Goal: Transaction & Acquisition: Purchase product/service

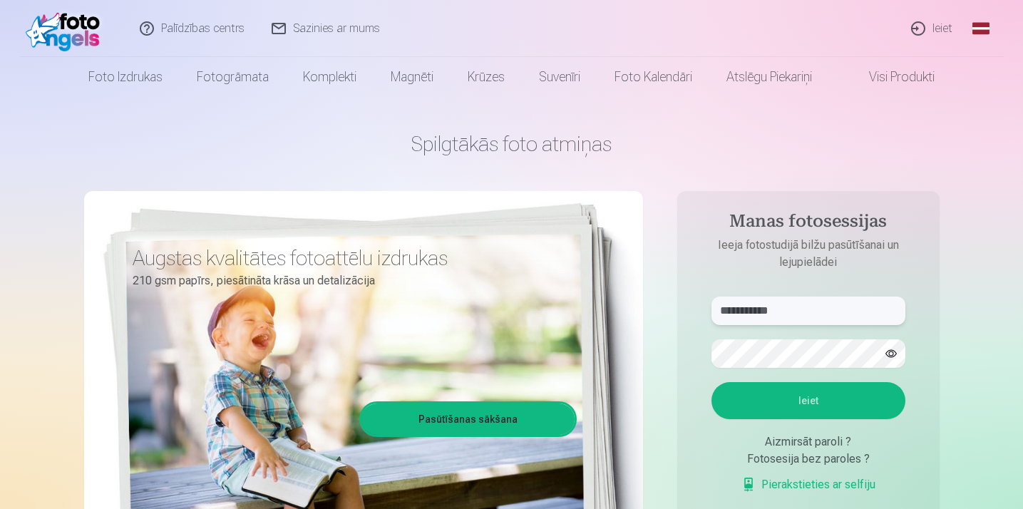
type input "**********"
click at [774, 413] on button "Ieiet" at bounding box center [809, 400] width 194 height 37
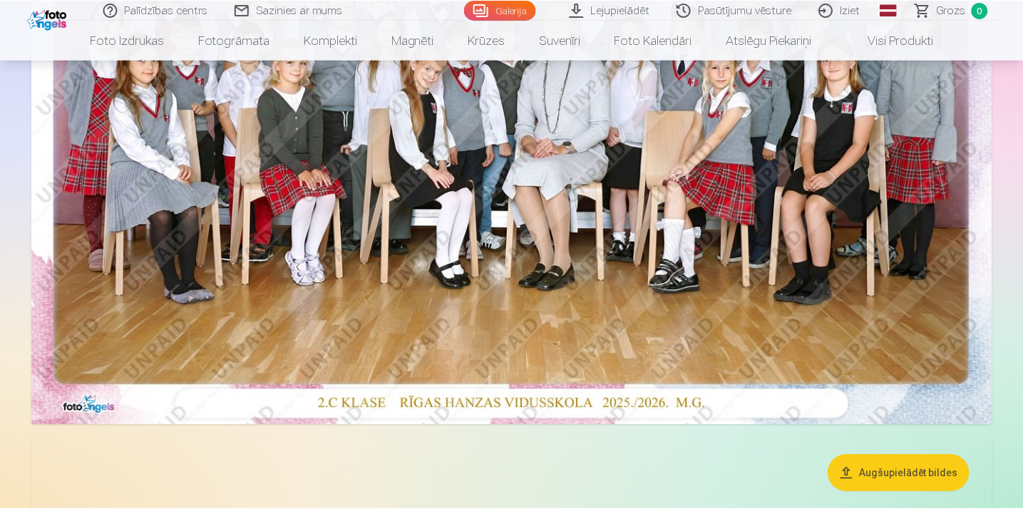
scroll to position [376, 0]
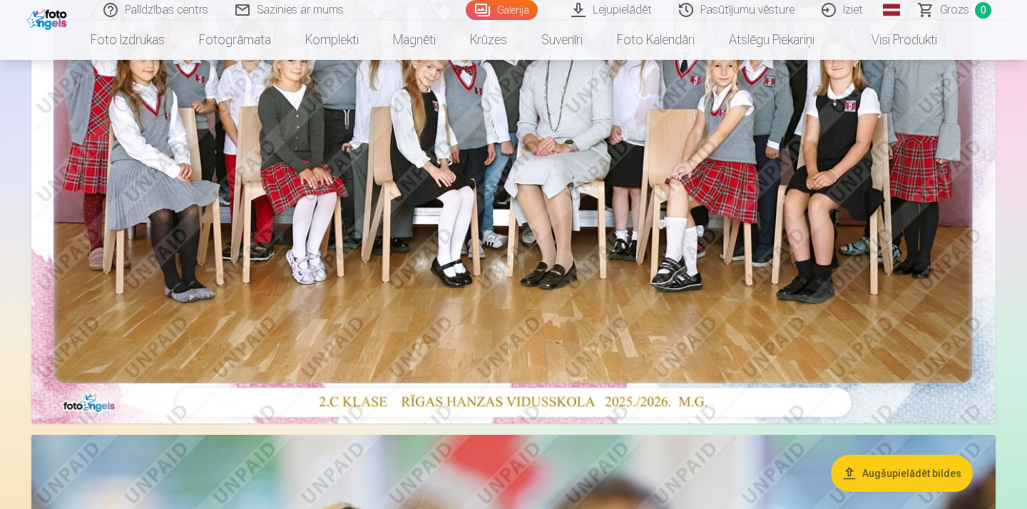
click at [584, 282] on img at bounding box center [513, 101] width 964 height 643
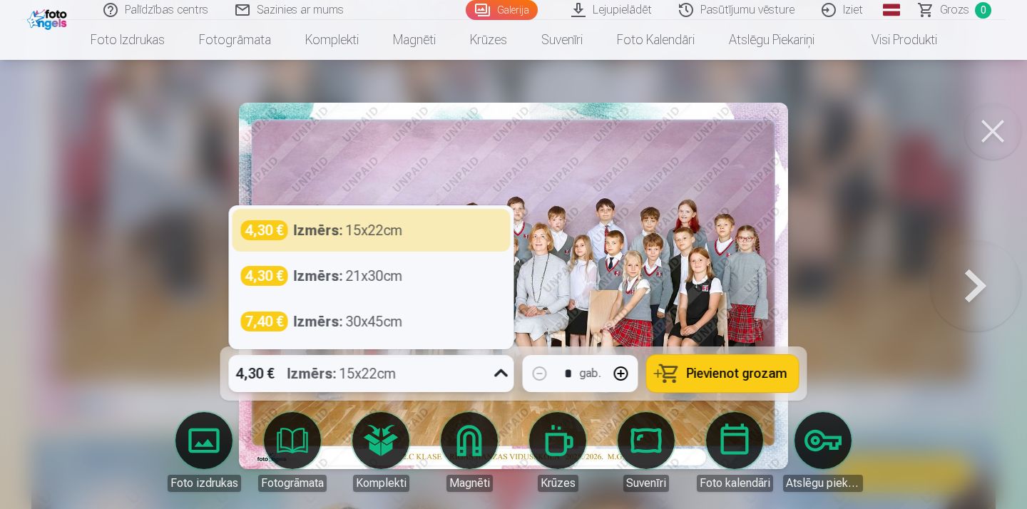
click at [498, 376] on icon at bounding box center [501, 373] width 23 height 23
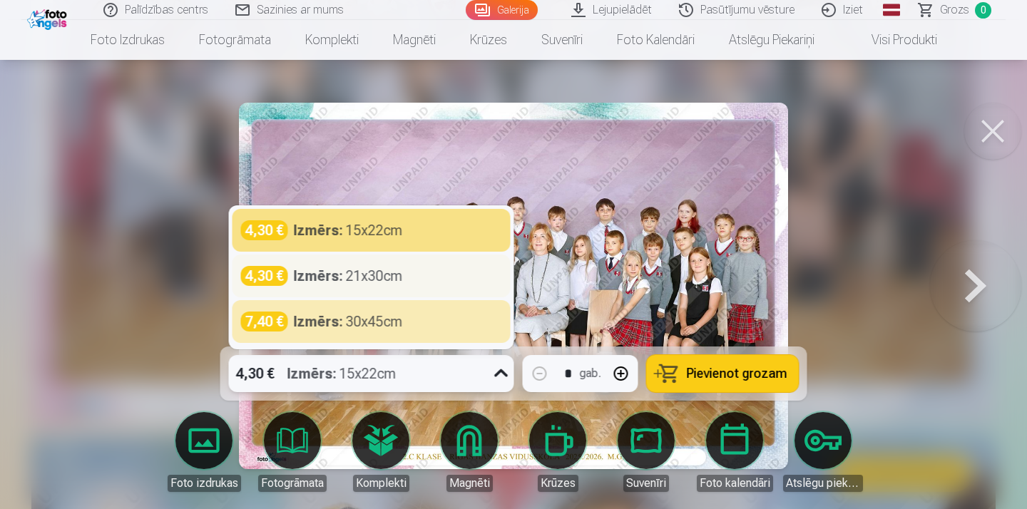
click at [391, 282] on div "Izmērs : 21x30cm" at bounding box center [348, 276] width 109 height 20
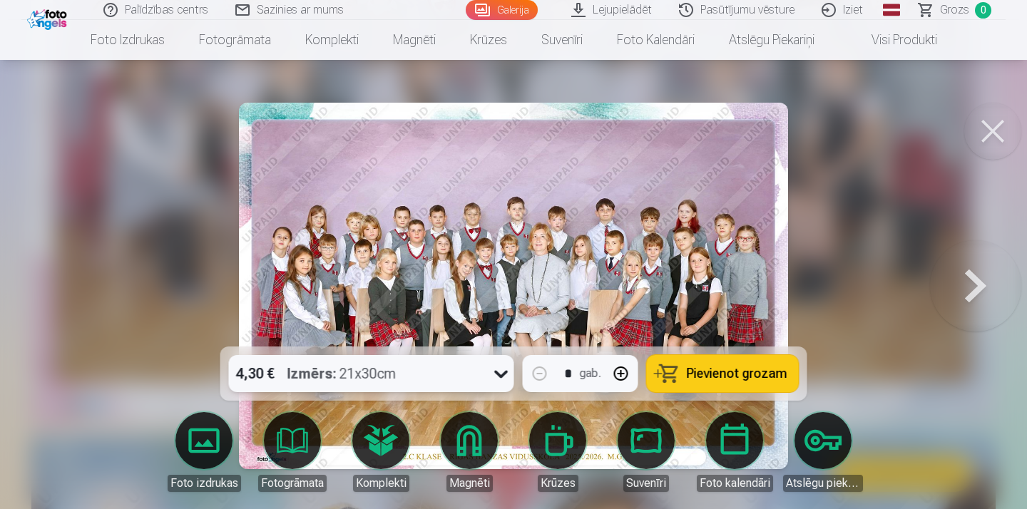
click at [734, 379] on span "Pievienot grozam" at bounding box center [737, 373] width 101 height 13
click at [873, 333] on div at bounding box center [513, 254] width 1027 height 509
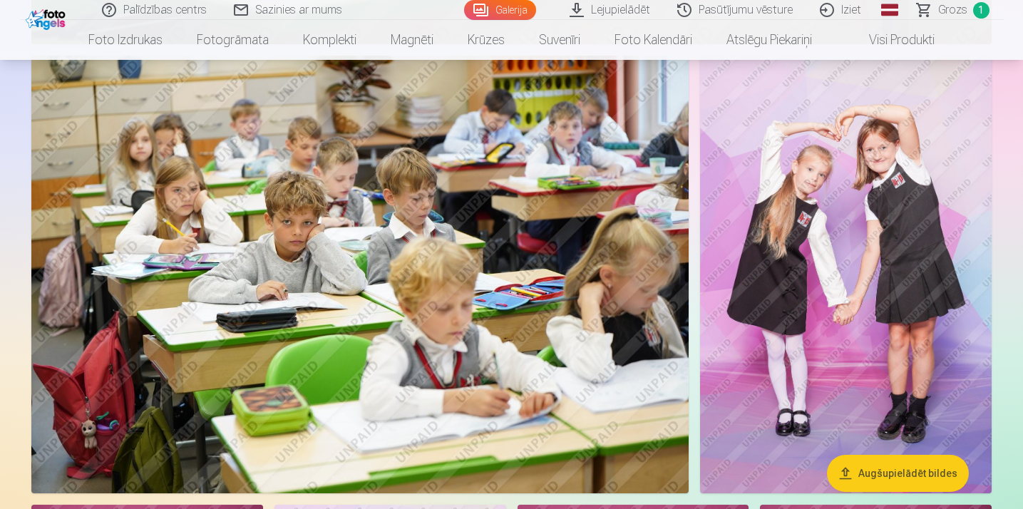
scroll to position [2709, 0]
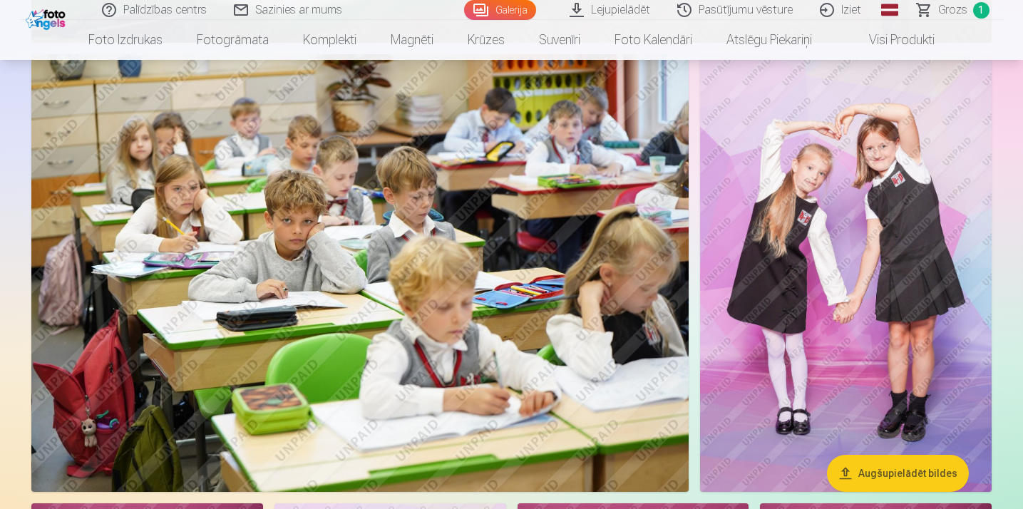
click at [898, 229] on img at bounding box center [846, 273] width 292 height 438
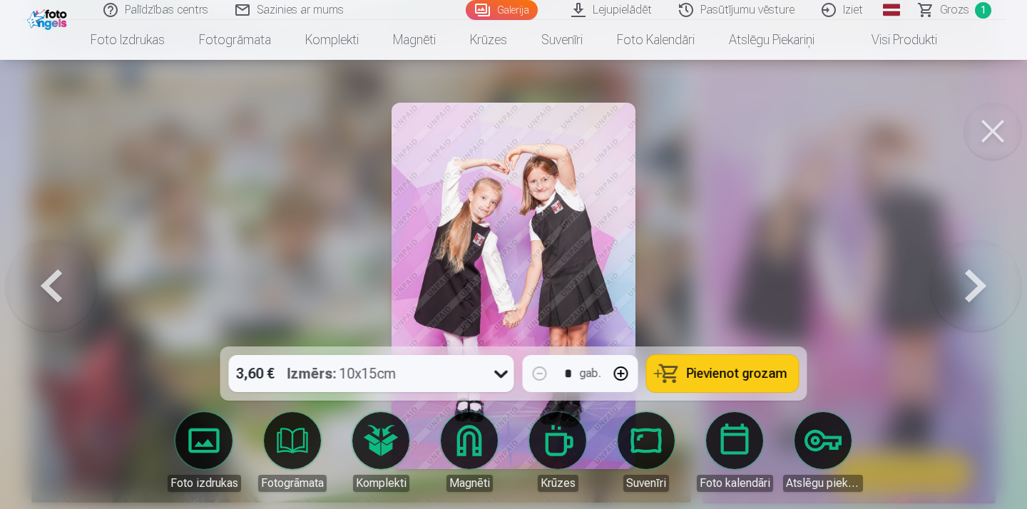
click at [734, 372] on span "Pievienot grozam" at bounding box center [737, 373] width 101 height 13
click at [819, 303] on div at bounding box center [513, 254] width 1027 height 509
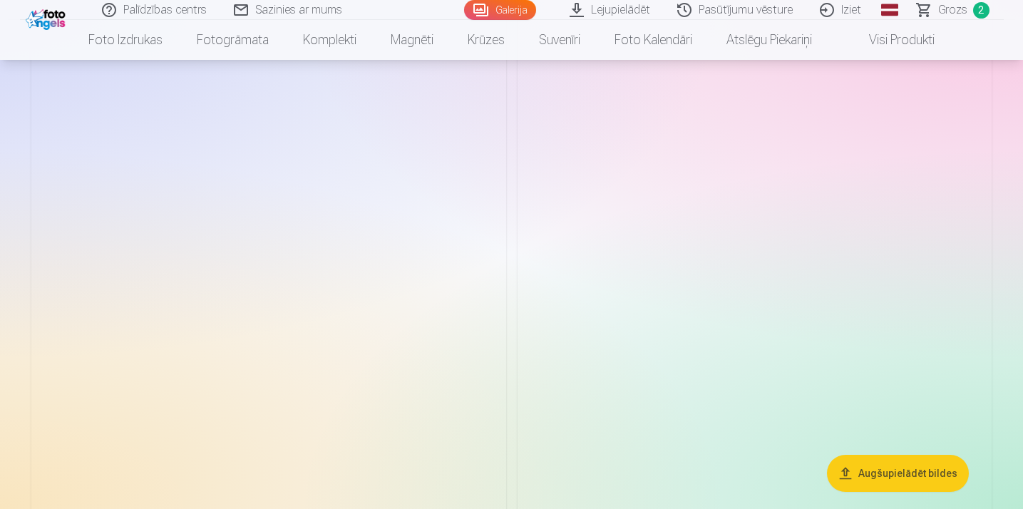
scroll to position [3601, 0]
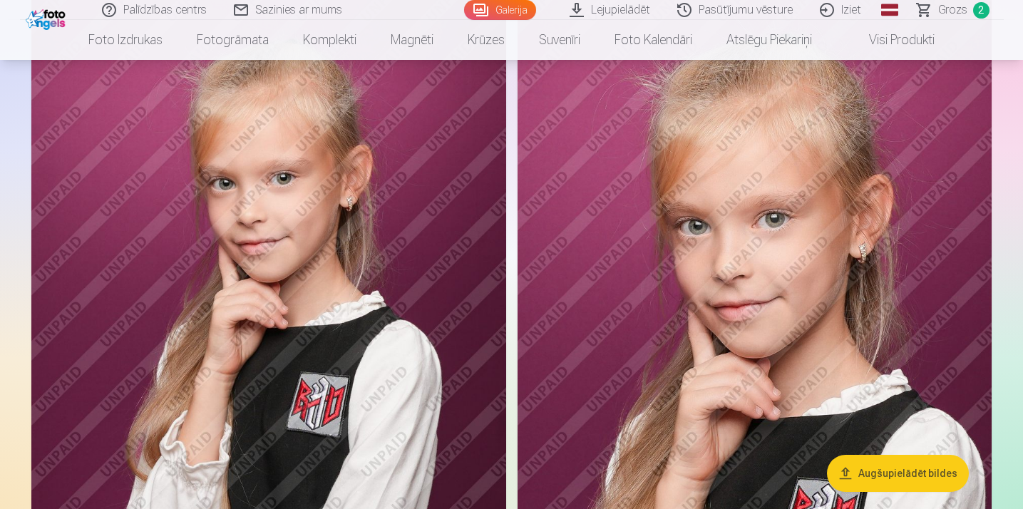
click at [330, 342] on img at bounding box center [268, 327] width 475 height 712
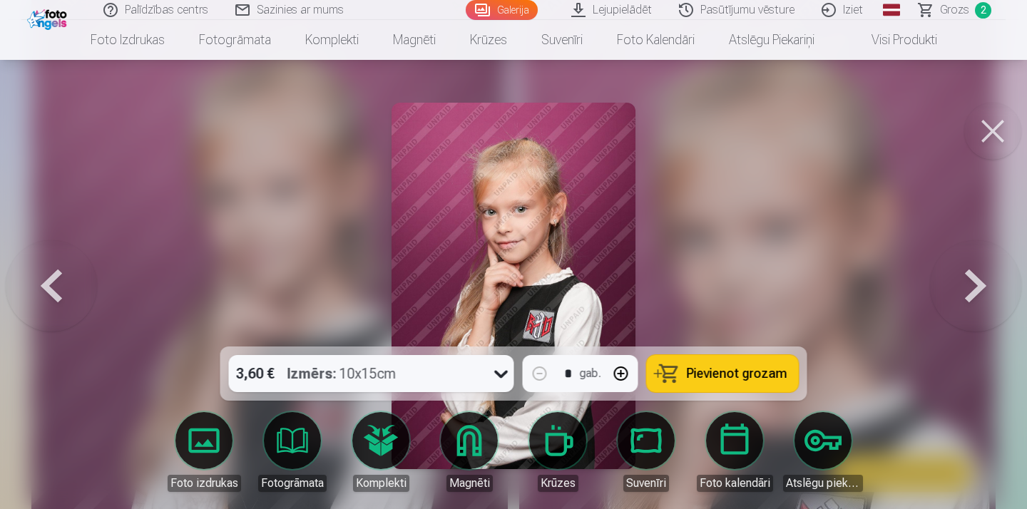
click at [622, 375] on button "button" at bounding box center [621, 373] width 34 height 34
click at [754, 375] on span "Pievienot grozam" at bounding box center [737, 373] width 101 height 13
type input "*"
click at [807, 253] on div at bounding box center [513, 254] width 1027 height 509
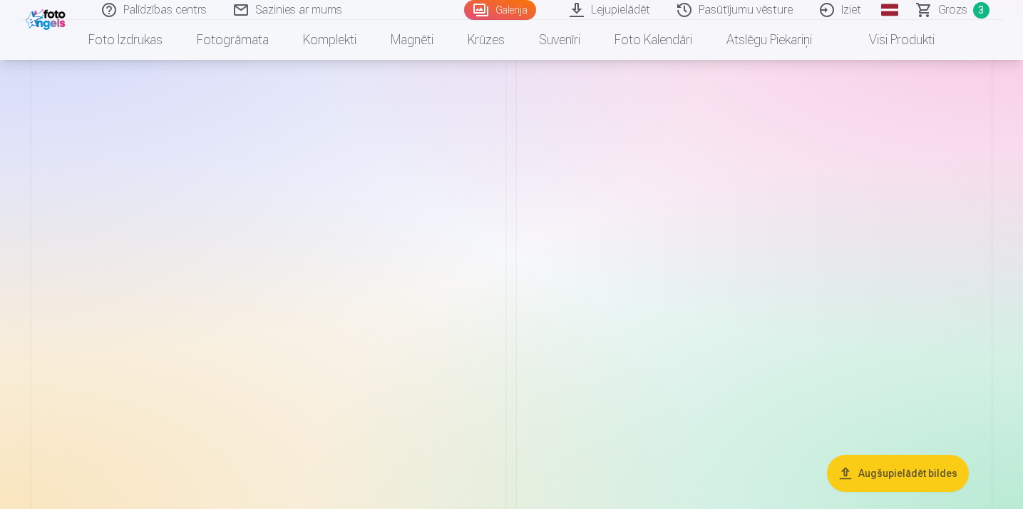
scroll to position [4812, 0]
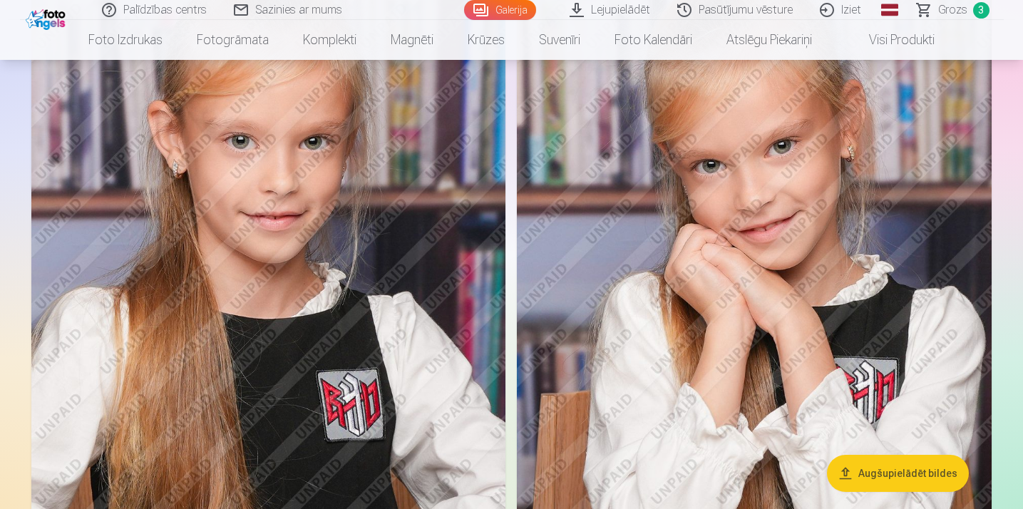
click at [307, 298] on img at bounding box center [268, 289] width 474 height 712
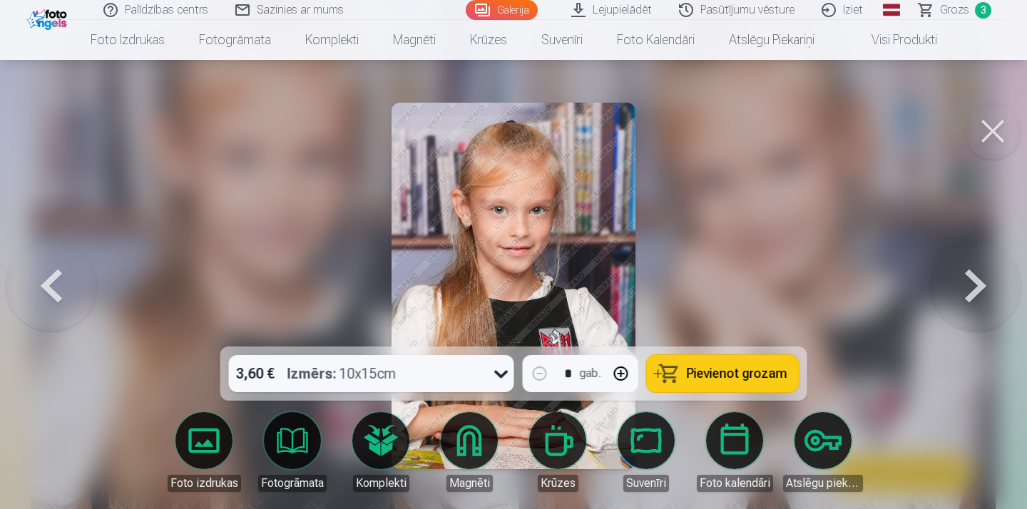
click at [709, 376] on span "Pievienot grozam" at bounding box center [737, 373] width 101 height 13
click at [996, 132] on button at bounding box center [992, 131] width 57 height 57
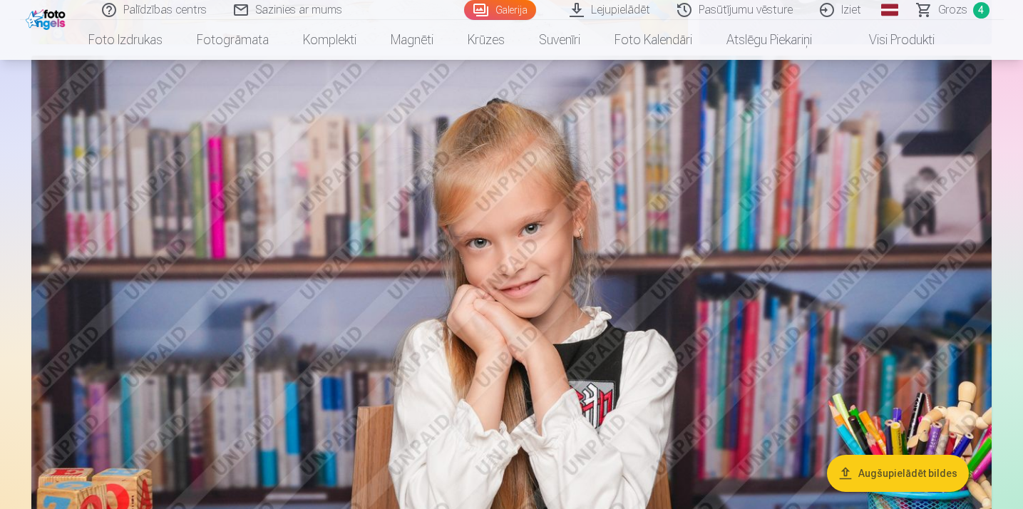
scroll to position [6085, 0]
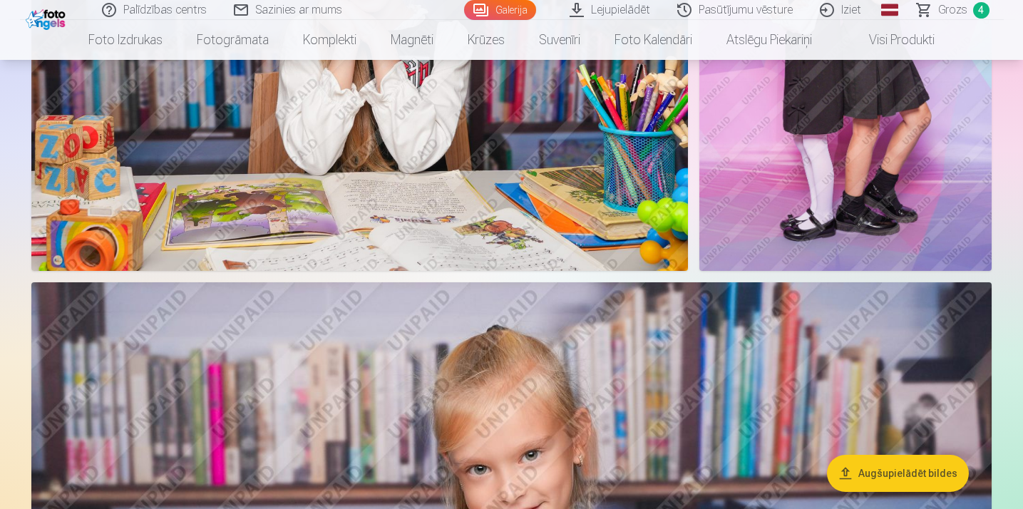
click at [951, 12] on span "Grozs" at bounding box center [952, 9] width 29 height 17
